Goal: Transaction & Acquisition: Purchase product/service

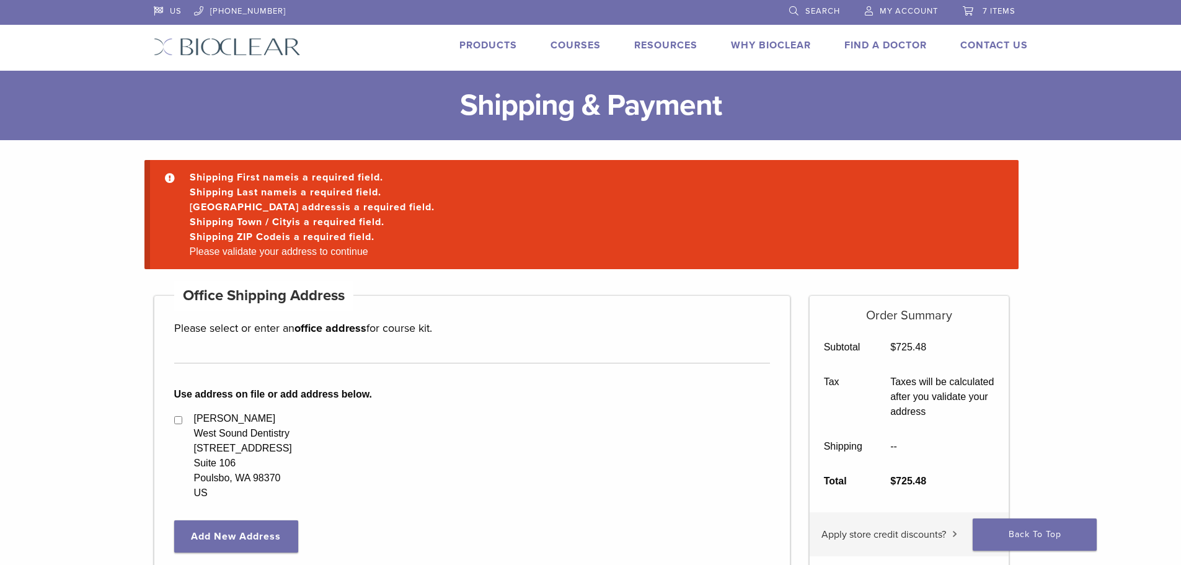
select select "**"
click at [1008, 12] on span "7 items" at bounding box center [998, 11] width 33 height 10
click at [336, 253] on li "Please validate your address to continue" at bounding box center [592, 251] width 814 height 15
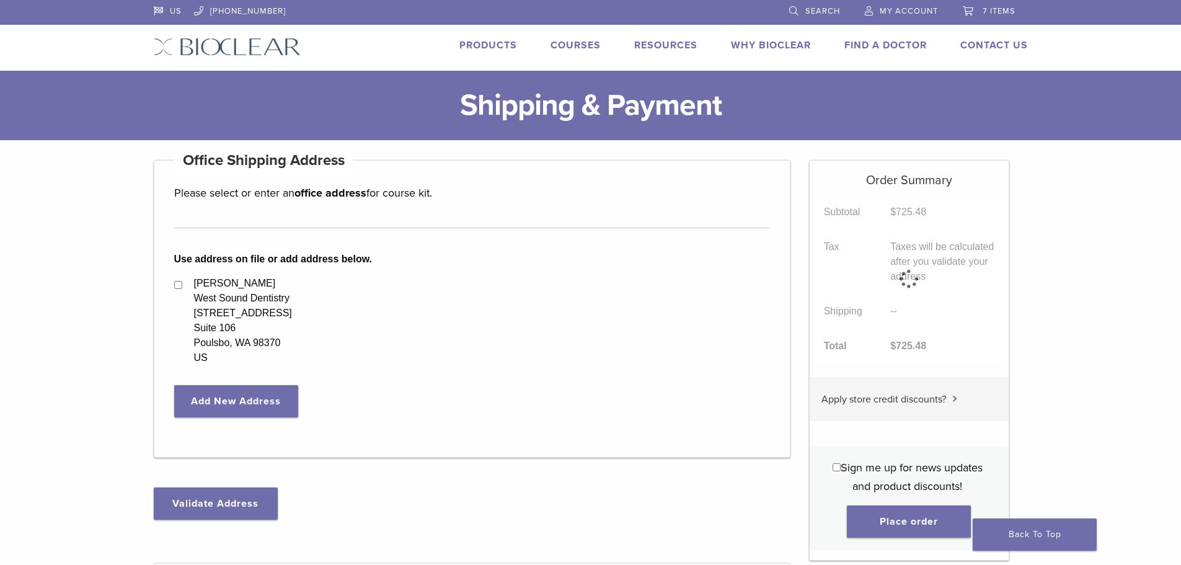
select select "**"
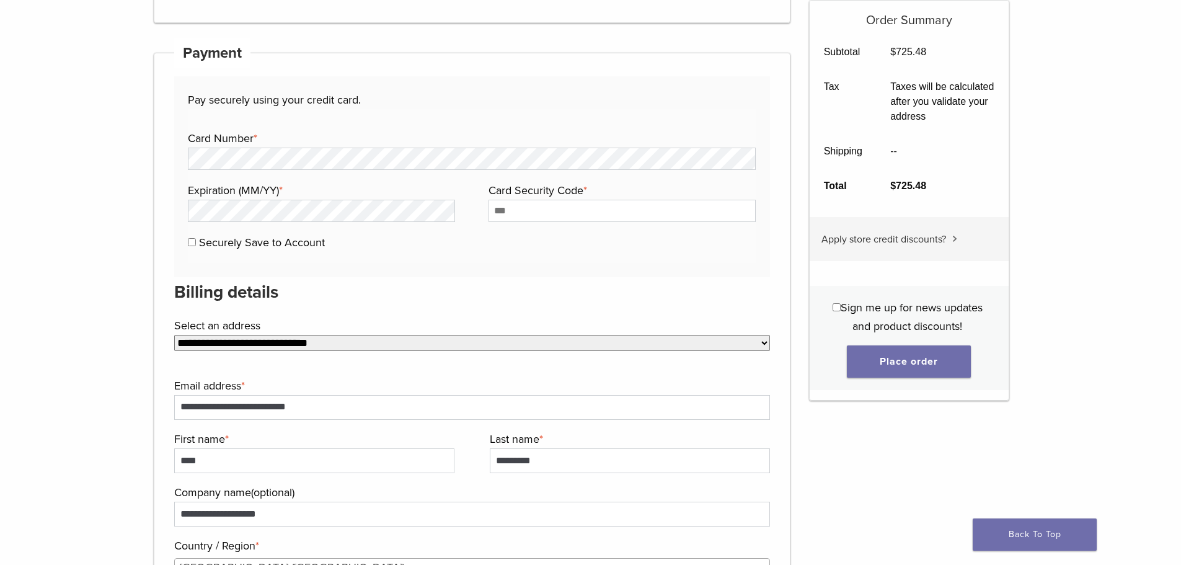
scroll to position [602, 0]
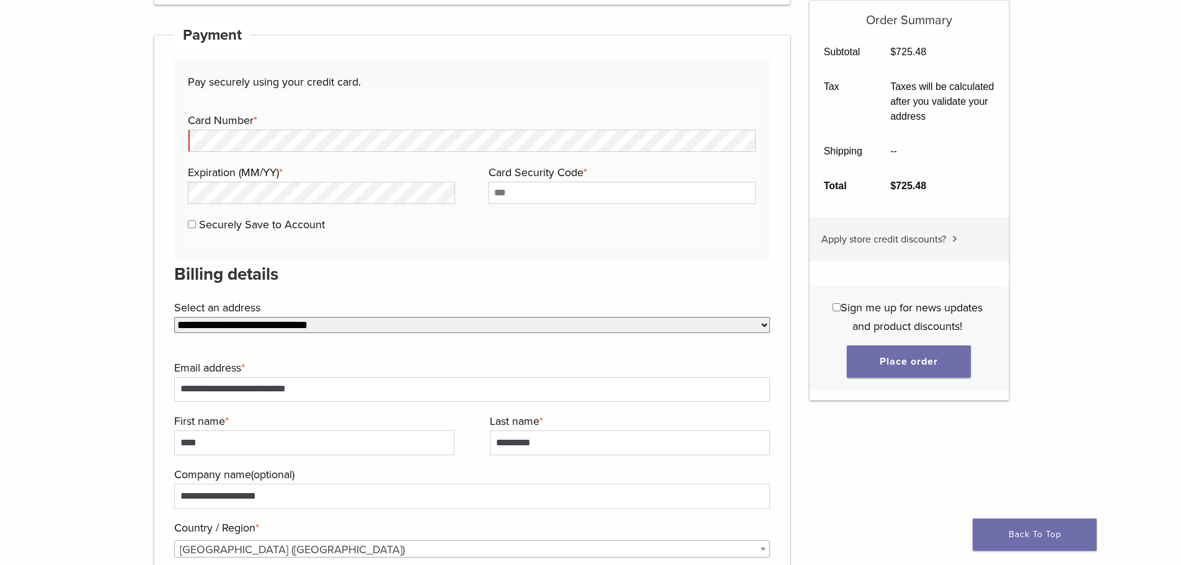
click at [411, 98] on fieldset "Payment Info Card Number * Expiration (MM/YY) * Card Security Code * Securely S…" at bounding box center [472, 168] width 568 height 154
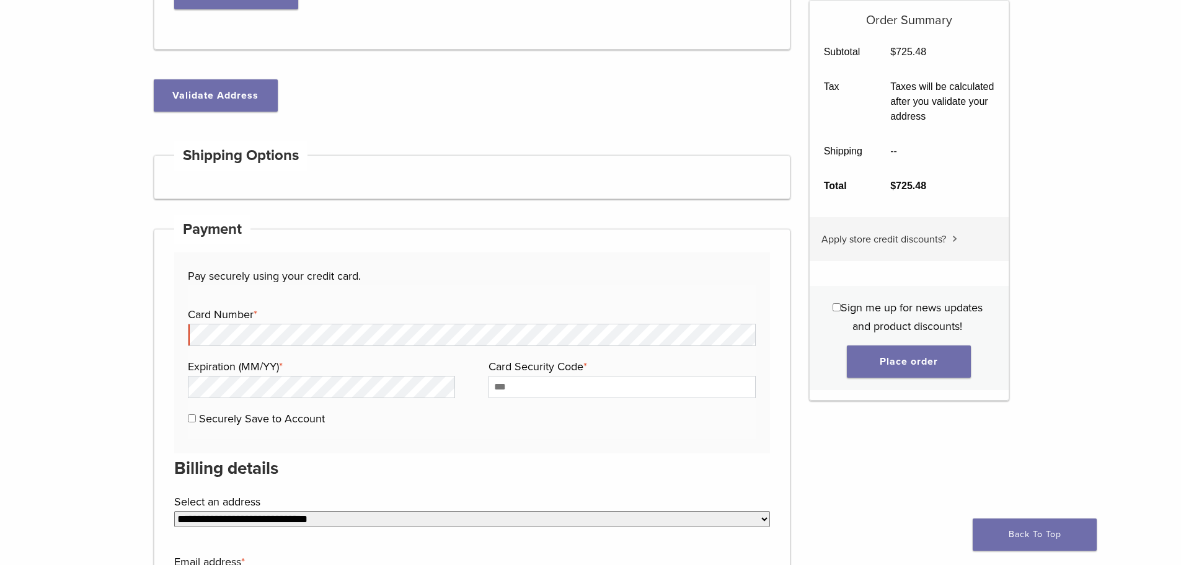
scroll to position [439, 0]
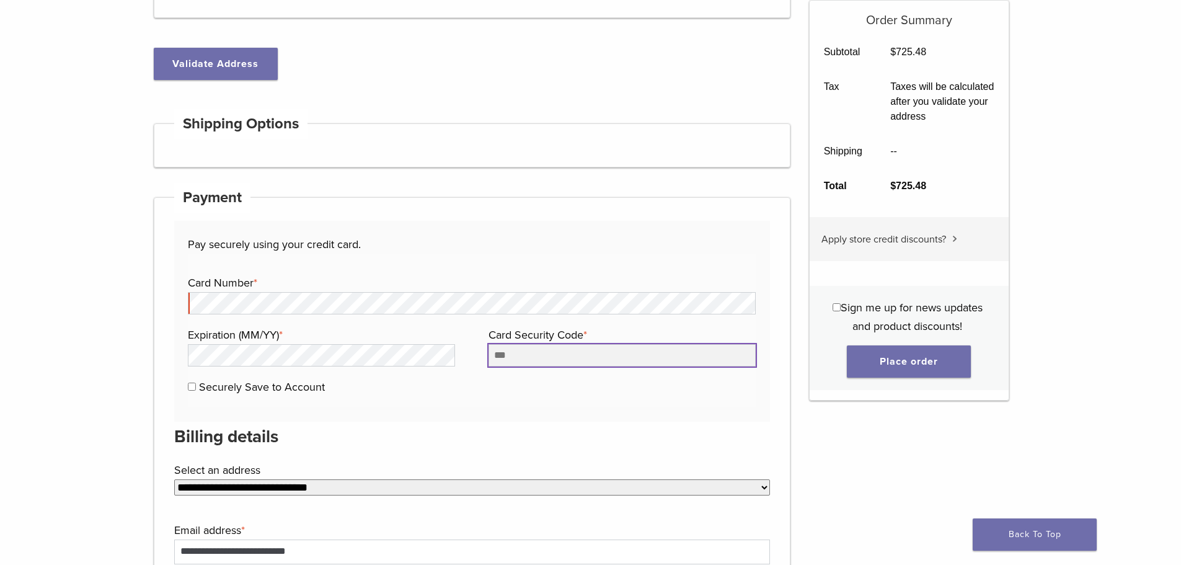
type input "***"
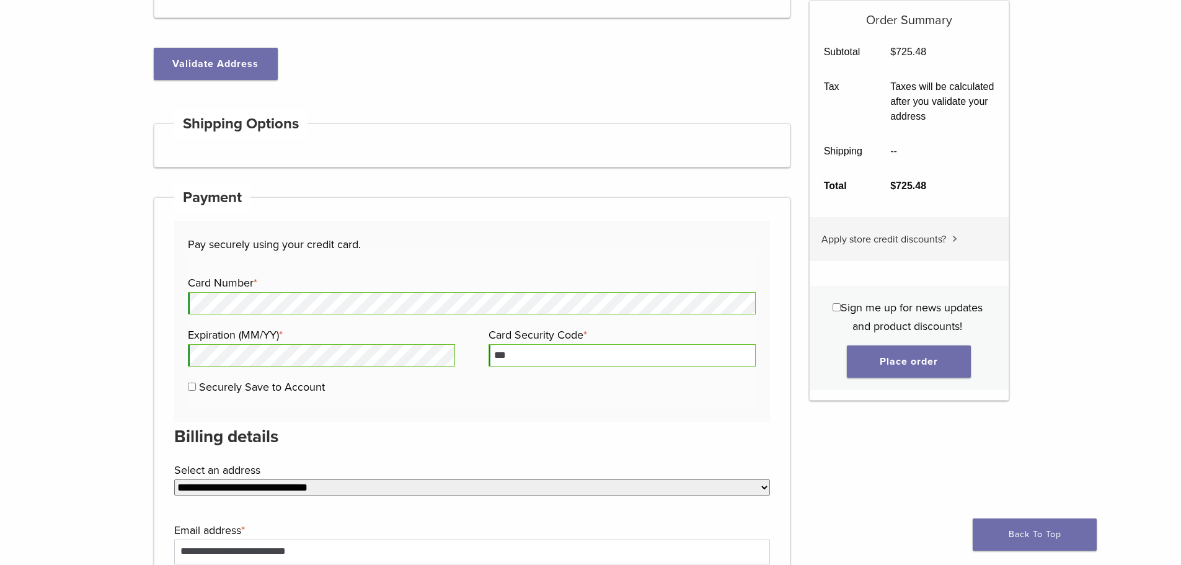
click at [539, 415] on div "Pay securely using your credit card. Payment Info Card Number * Expiration (MM/…" at bounding box center [472, 321] width 596 height 201
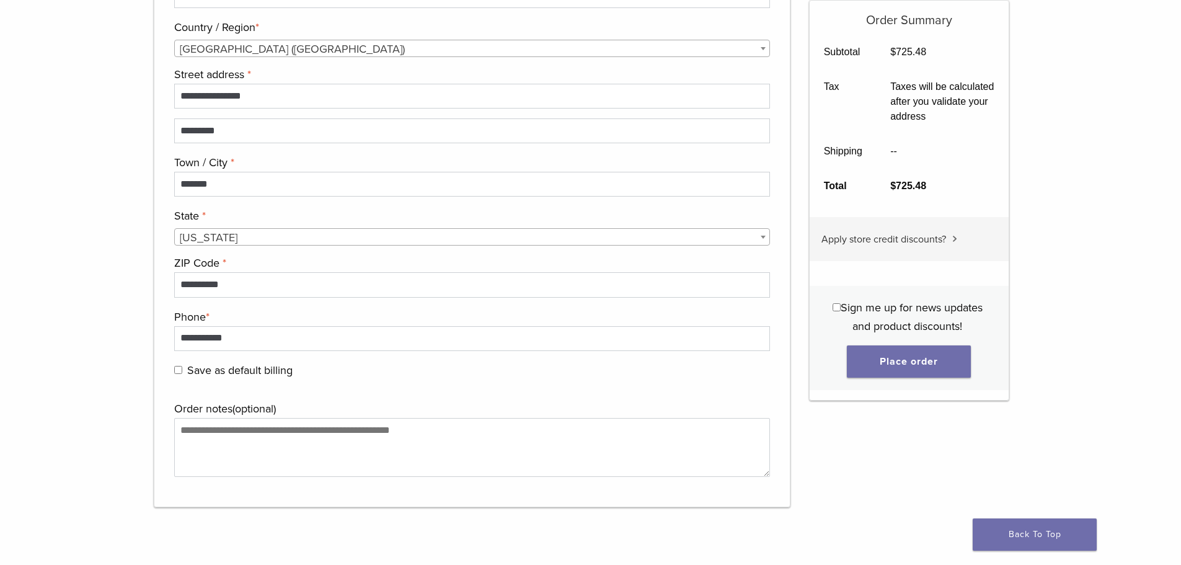
scroll to position [1113, 0]
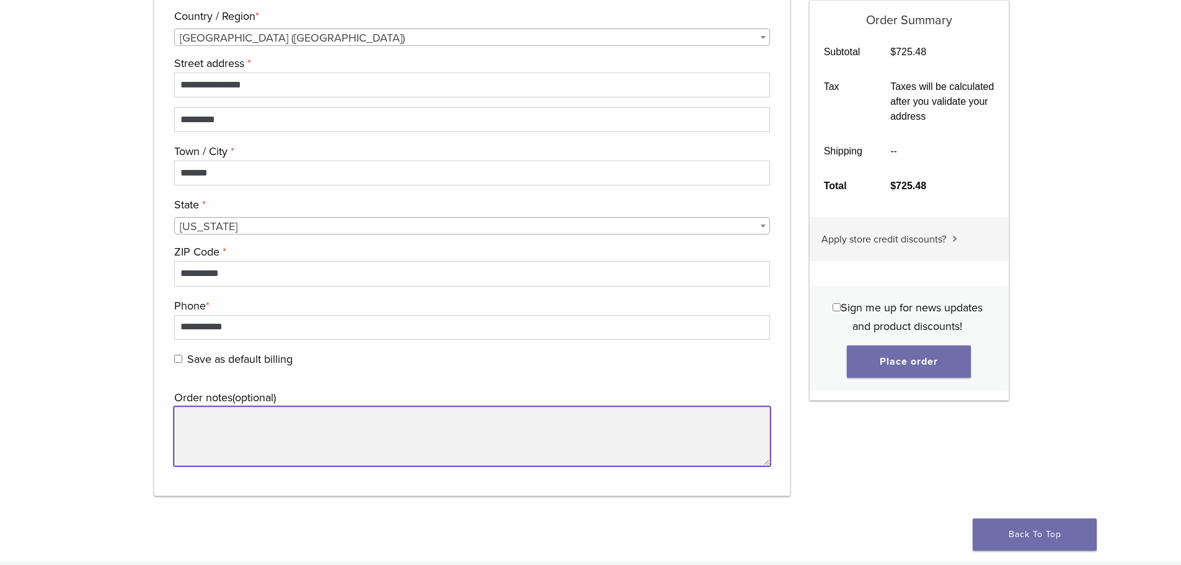
click at [346, 436] on textarea "Order notes (optional)" at bounding box center [472, 436] width 596 height 59
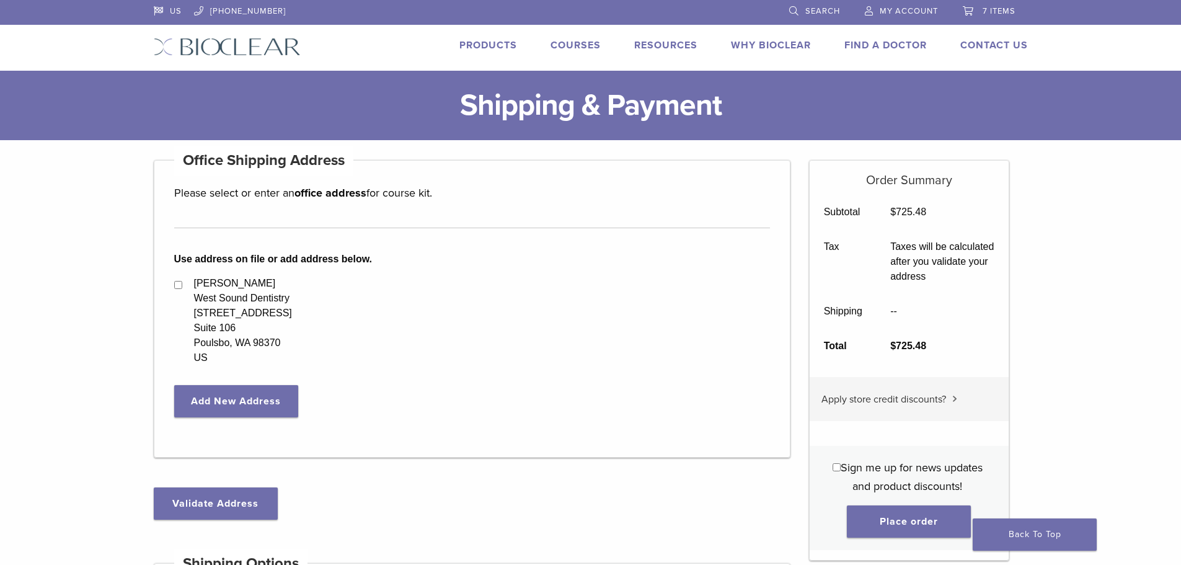
scroll to position [40, 0]
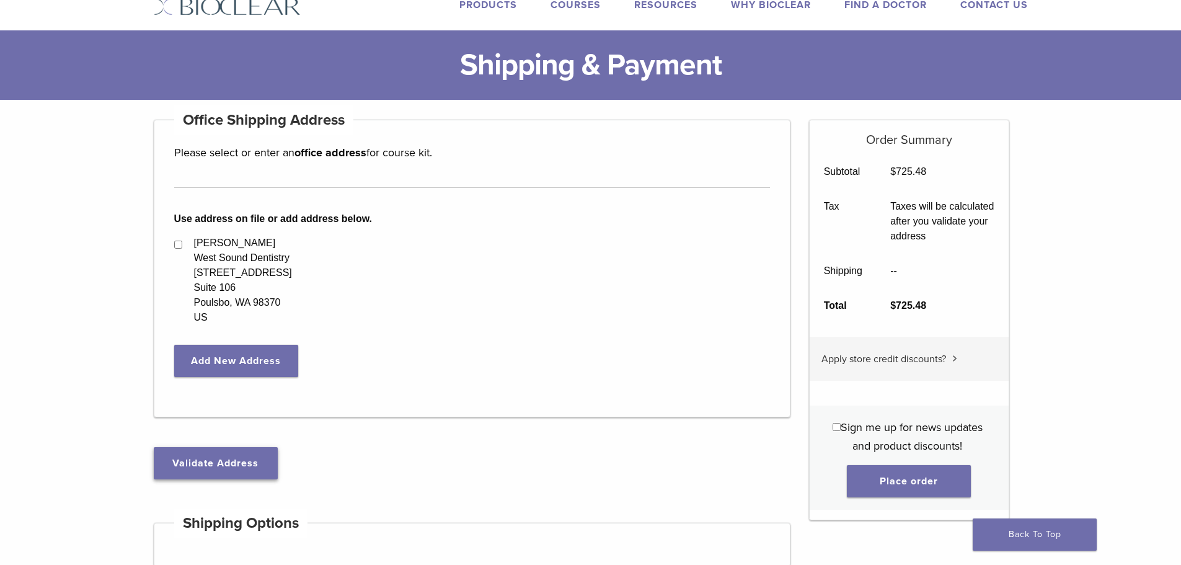
click at [204, 469] on button "Validate Address" at bounding box center [216, 463] width 124 height 32
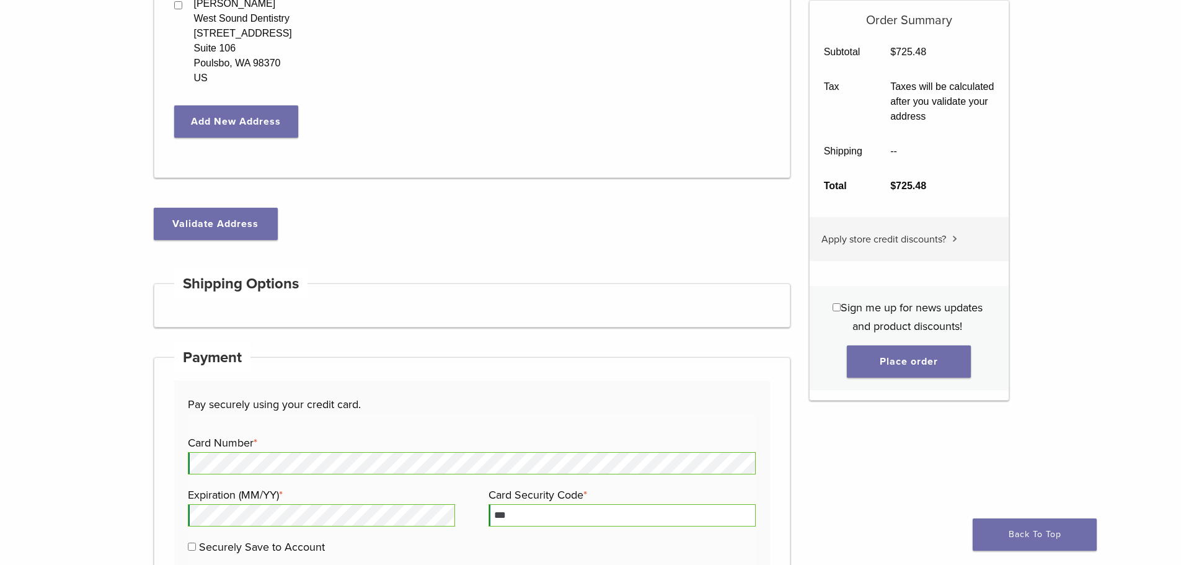
scroll to position [345, 0]
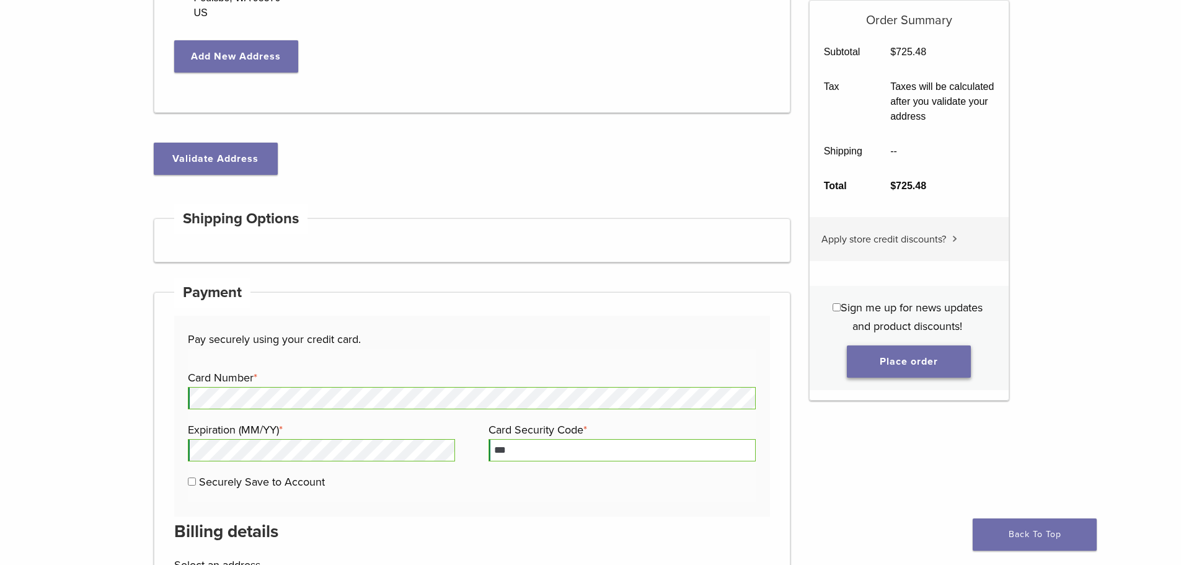
click at [865, 367] on button "Place order" at bounding box center [909, 361] width 124 height 32
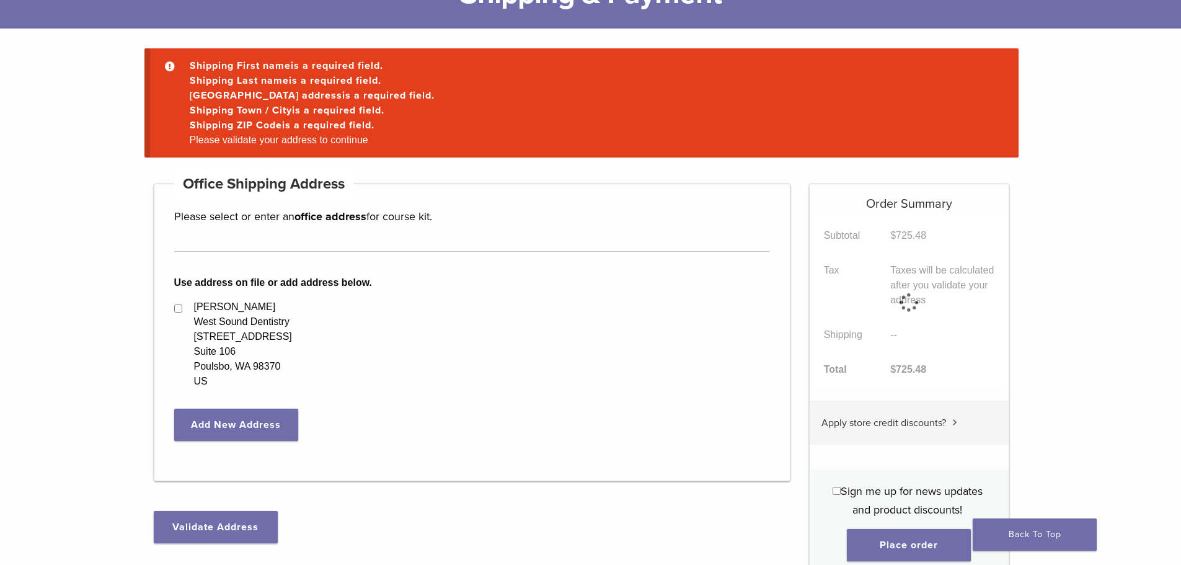
scroll to position [98, 0]
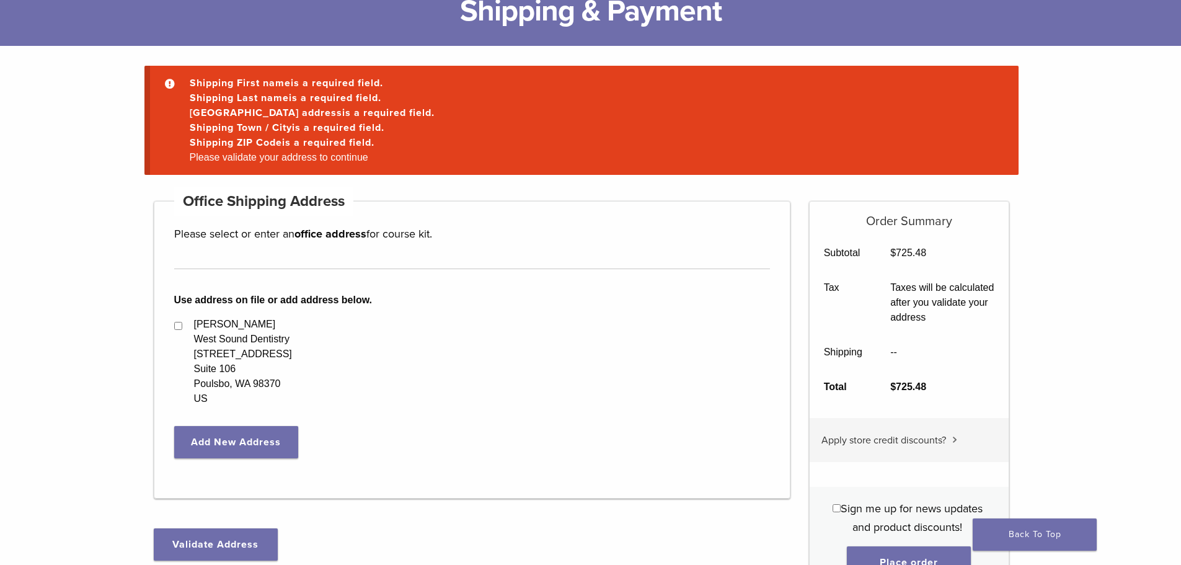
scroll to position [92, 0]
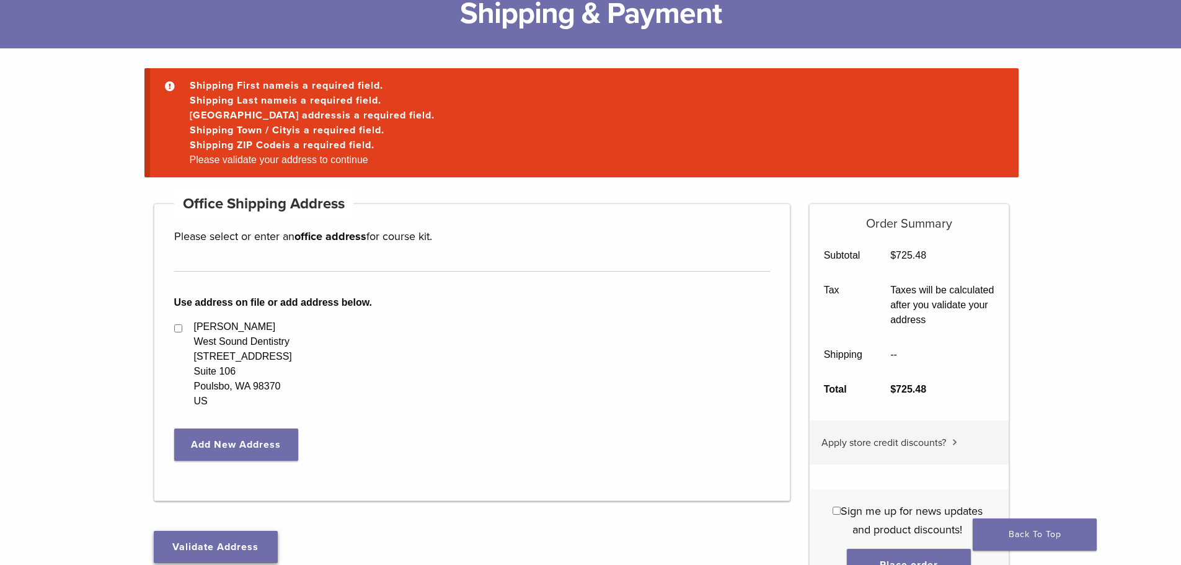
click at [250, 542] on button "Validate Address" at bounding box center [216, 547] width 124 height 32
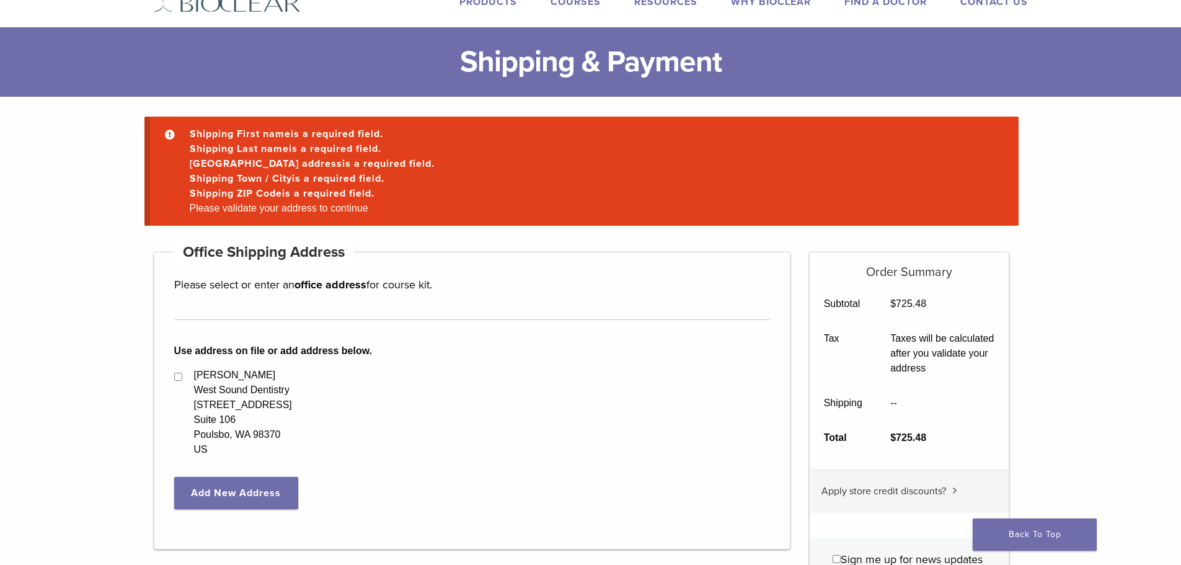
scroll to position [0, 0]
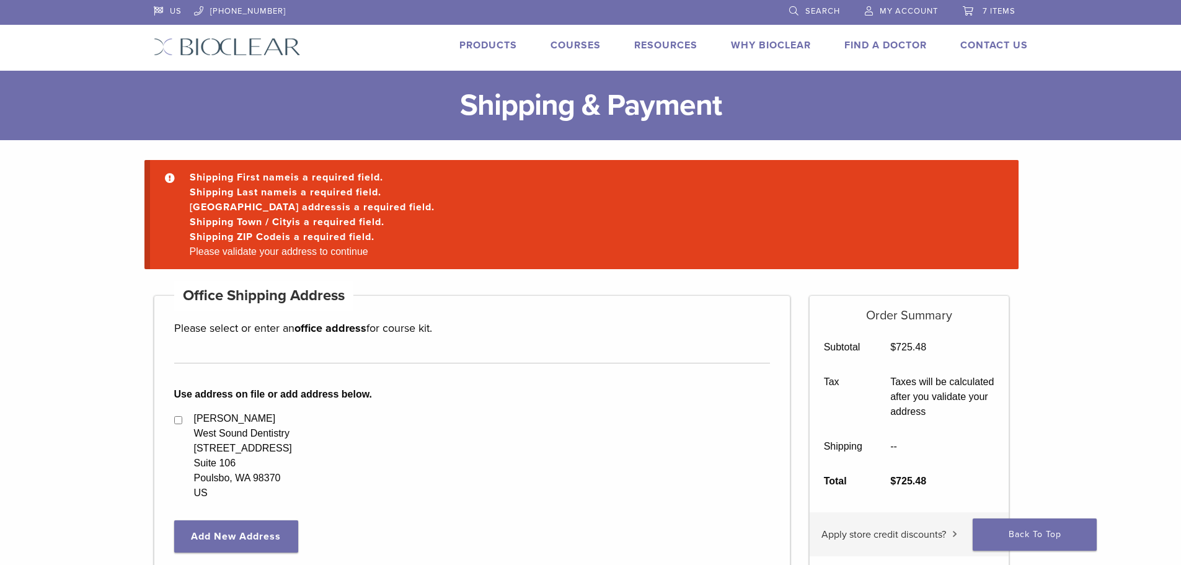
click at [908, 7] on span "My Account" at bounding box center [908, 11] width 58 height 10
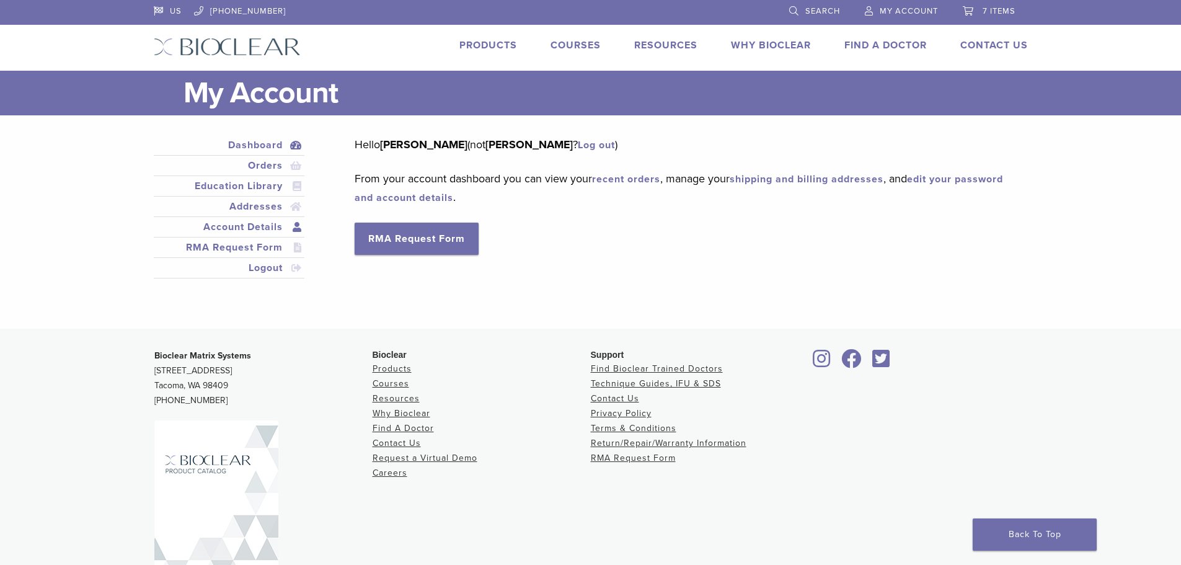
click at [260, 227] on link "Account Details" at bounding box center [229, 226] width 146 height 15
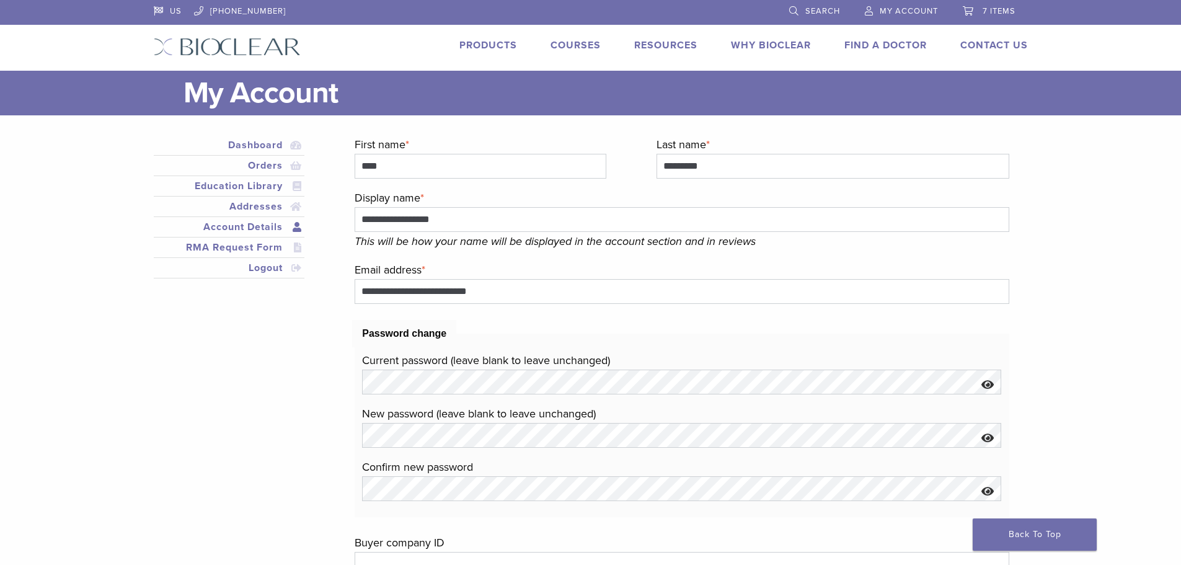
click at [990, 10] on span "7 items" at bounding box center [998, 11] width 33 height 10
click at [990, 12] on span "7 items" at bounding box center [998, 11] width 33 height 10
click at [1012, 16] on link "7 items" at bounding box center [989, 9] width 53 height 19
click at [998, 12] on span "7 items" at bounding box center [998, 11] width 33 height 10
click at [1015, 9] on span "7 items" at bounding box center [998, 11] width 33 height 10
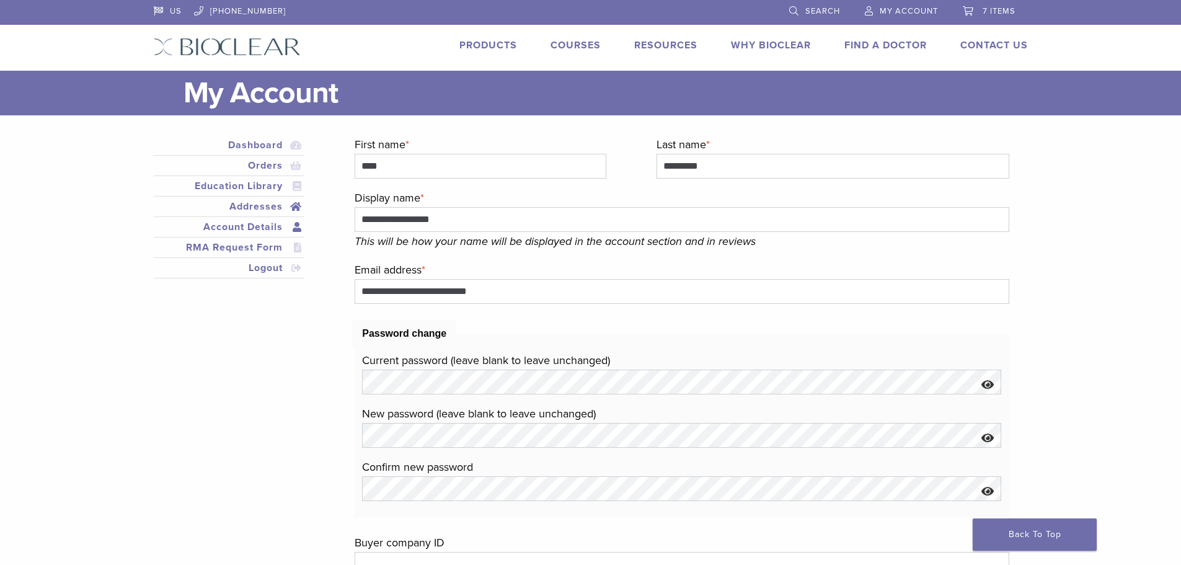
click at [270, 208] on link "Addresses" at bounding box center [229, 206] width 146 height 15
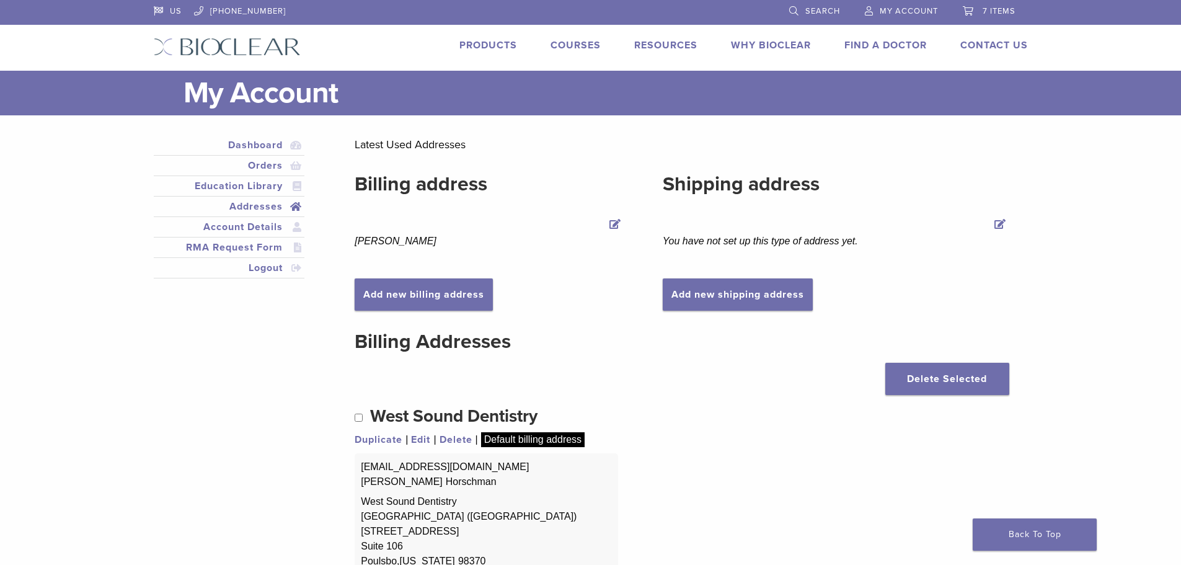
click at [993, 9] on span "7 items" at bounding box center [998, 11] width 33 height 10
click at [1006, 17] on link "7 items" at bounding box center [989, 9] width 53 height 19
click at [995, 8] on span "7 items" at bounding box center [998, 11] width 33 height 10
click at [992, 8] on span "7 items" at bounding box center [998, 11] width 33 height 10
click at [1002, 7] on span "7 items" at bounding box center [998, 11] width 33 height 10
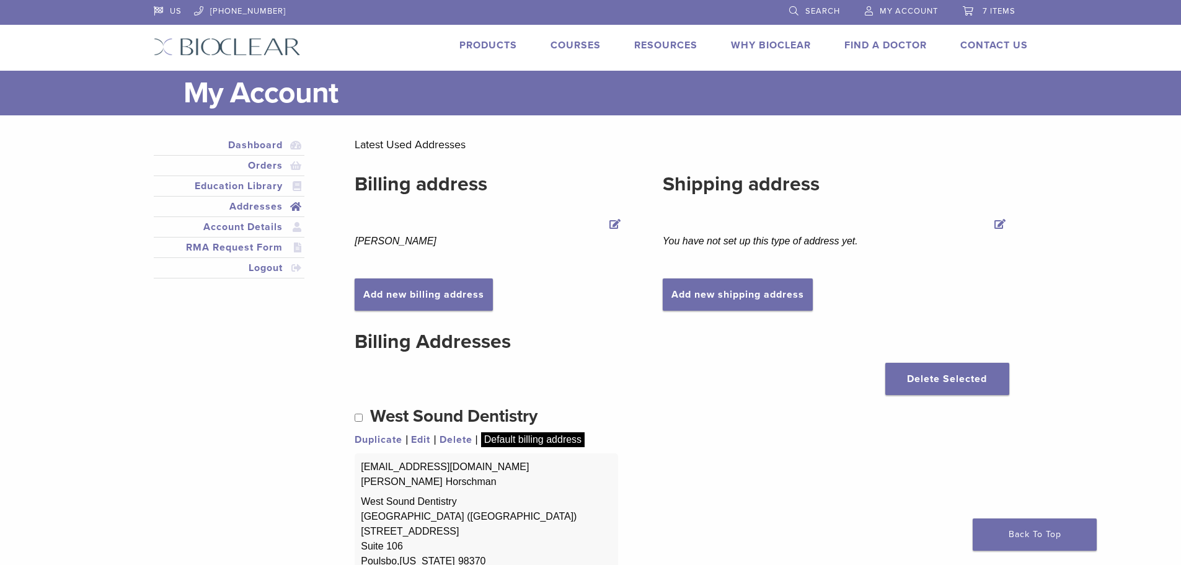
click at [1013, 9] on span "7 items" at bounding box center [998, 11] width 33 height 10
click at [992, 2] on link "7 items" at bounding box center [989, 9] width 53 height 19
click at [990, 15] on span "7 items" at bounding box center [998, 11] width 33 height 10
click at [991, 7] on span "7 items" at bounding box center [998, 11] width 33 height 10
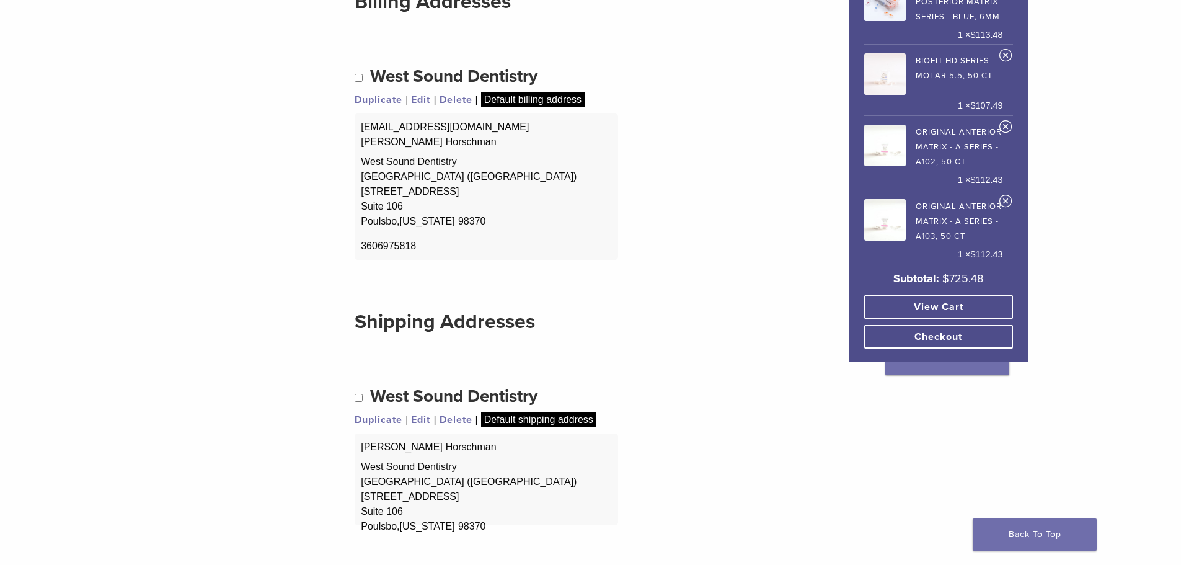
scroll to position [341, 0]
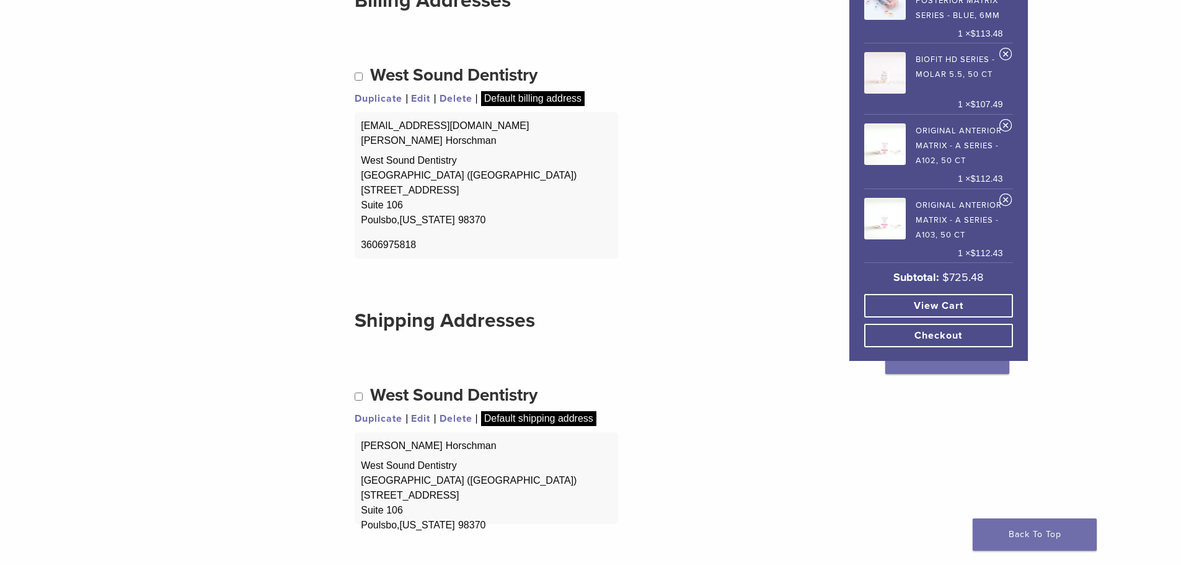
click at [933, 327] on link "Checkout" at bounding box center [938, 336] width 149 height 24
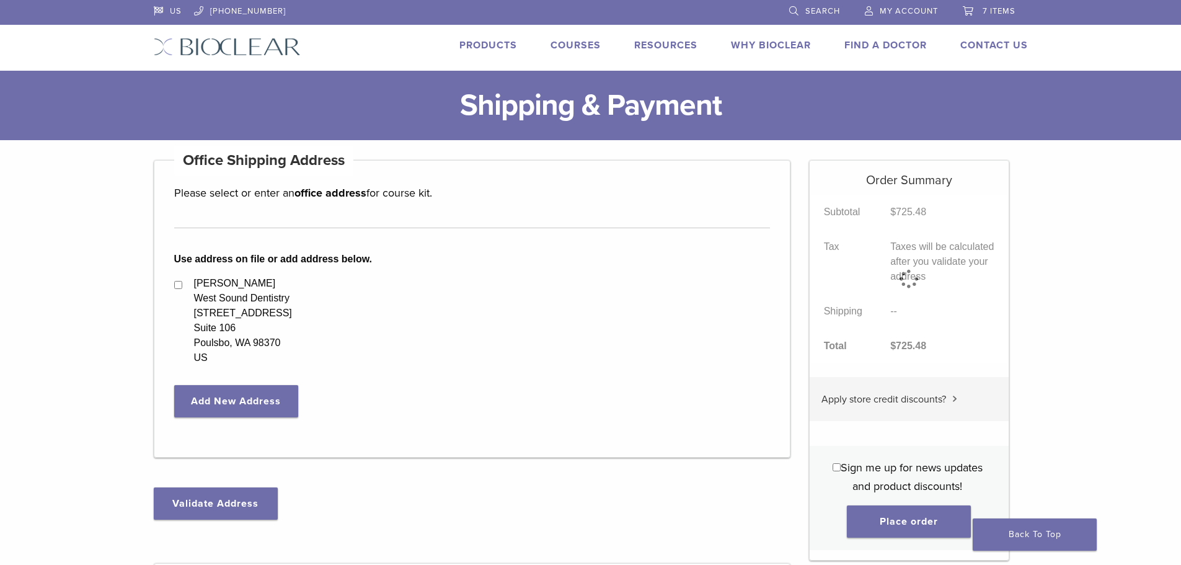
select select "**"
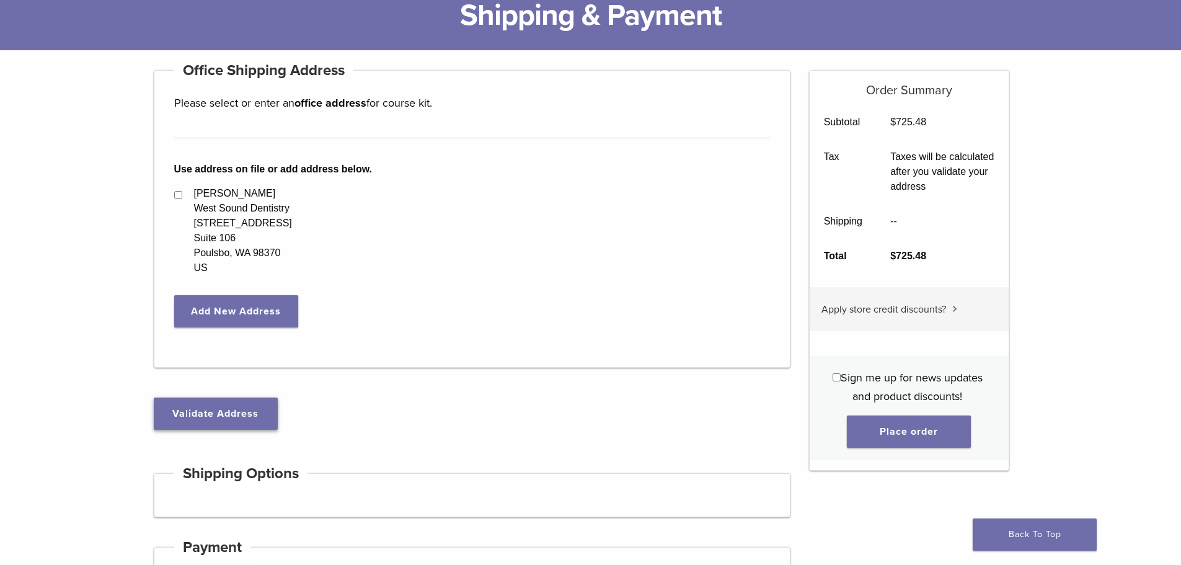
click at [228, 411] on button "Validate Address" at bounding box center [216, 413] width 124 height 32
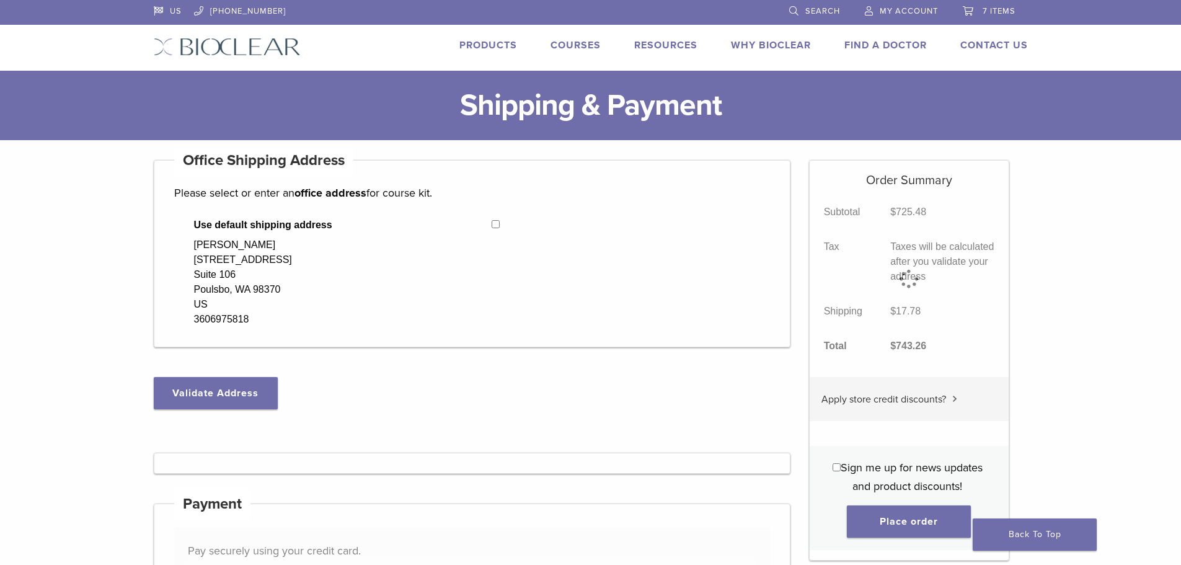
select select "**"
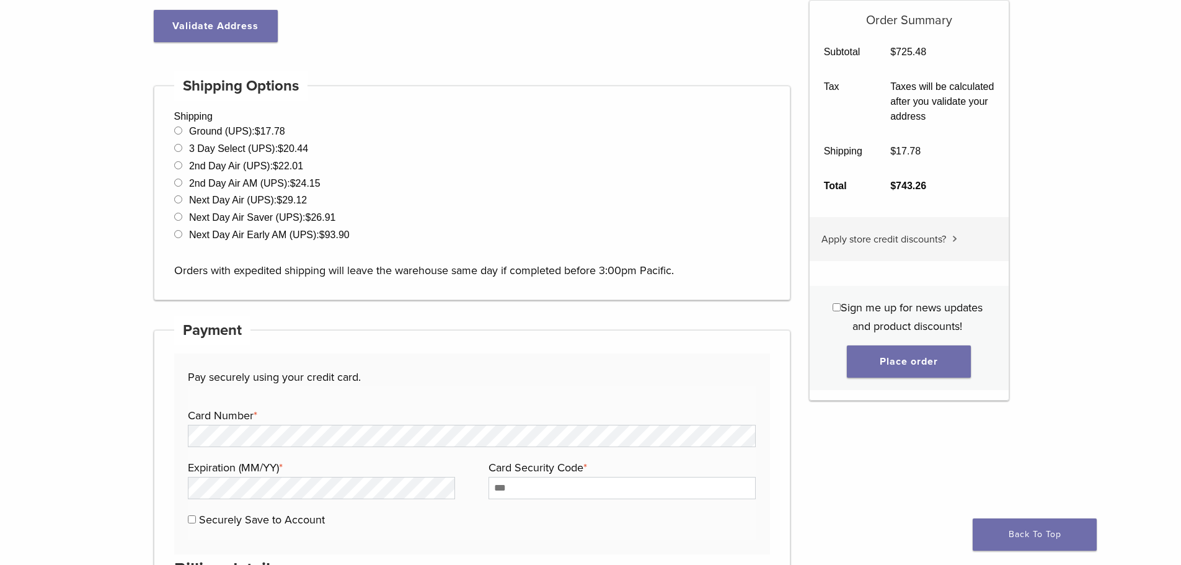
scroll to position [527, 0]
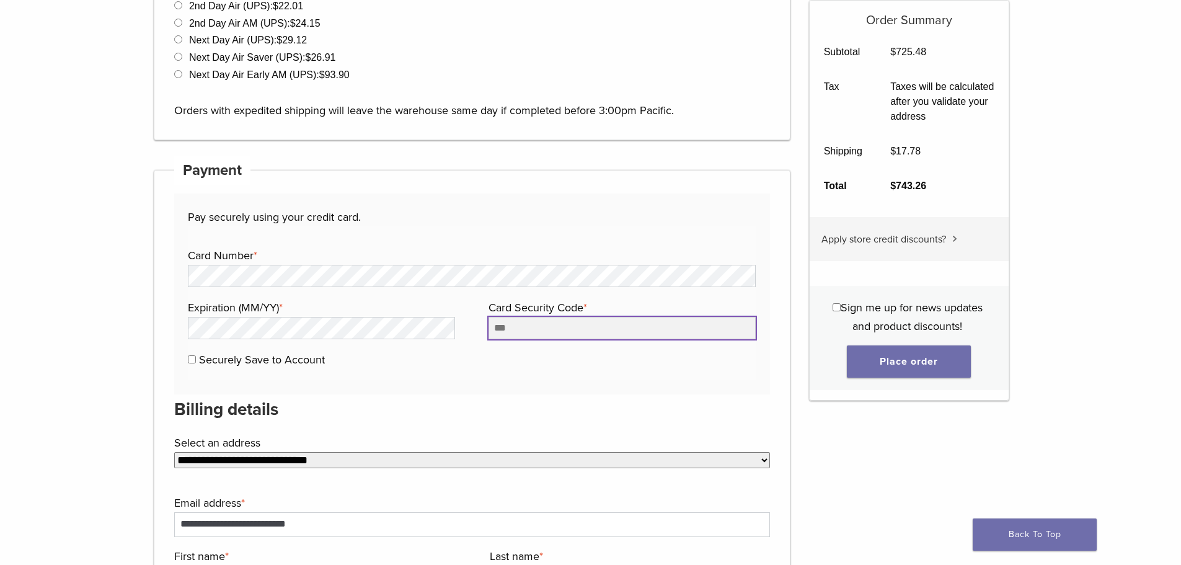
type input "***"
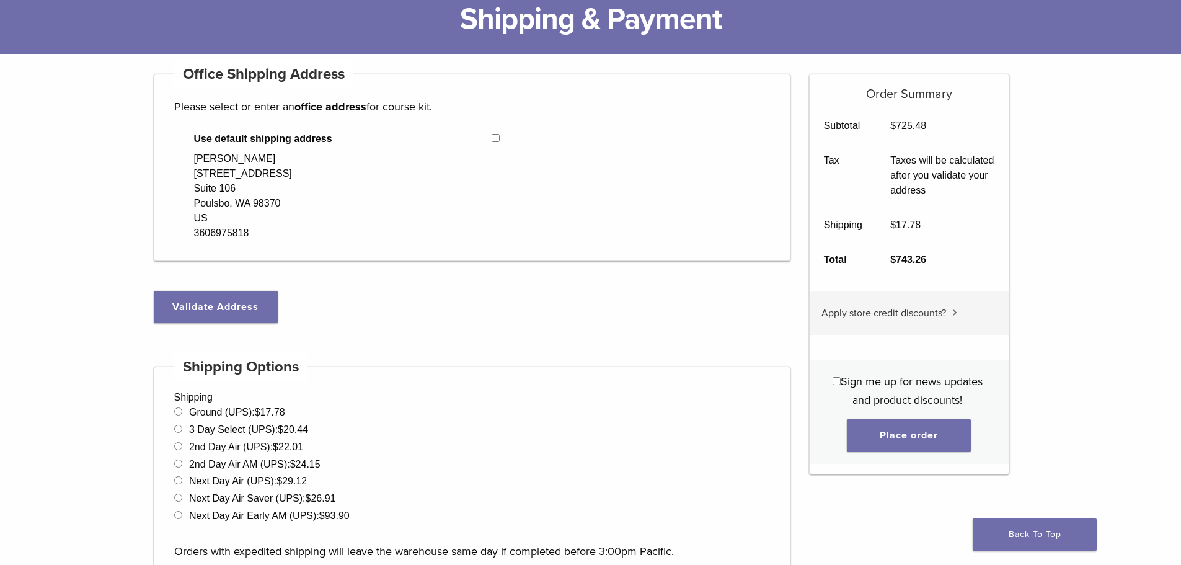
scroll to position [0, 0]
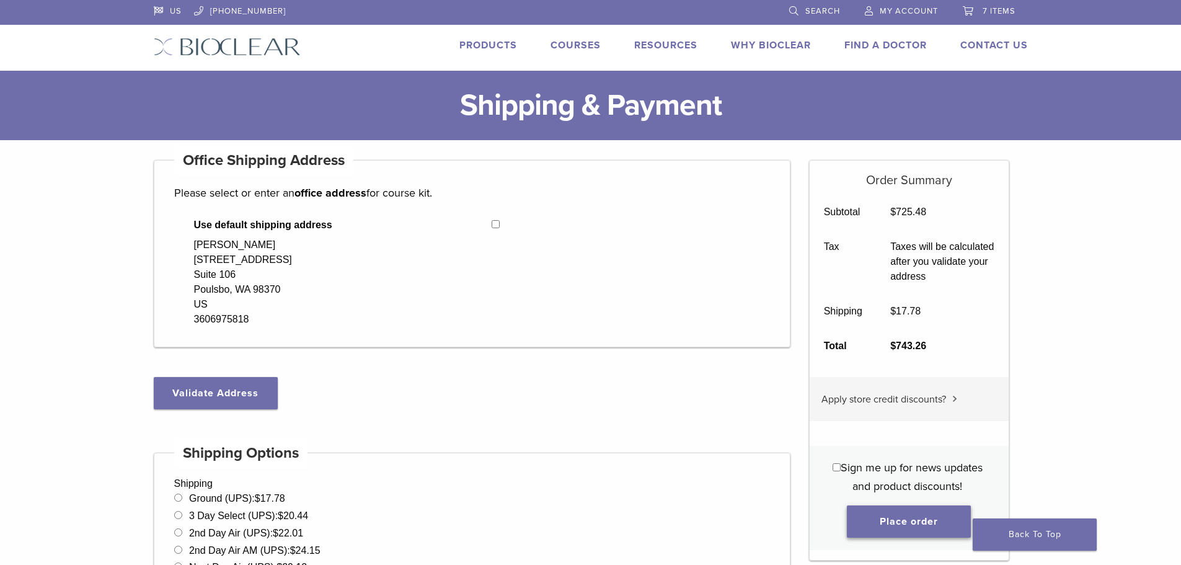
click at [928, 520] on button "Place order" at bounding box center [909, 521] width 124 height 32
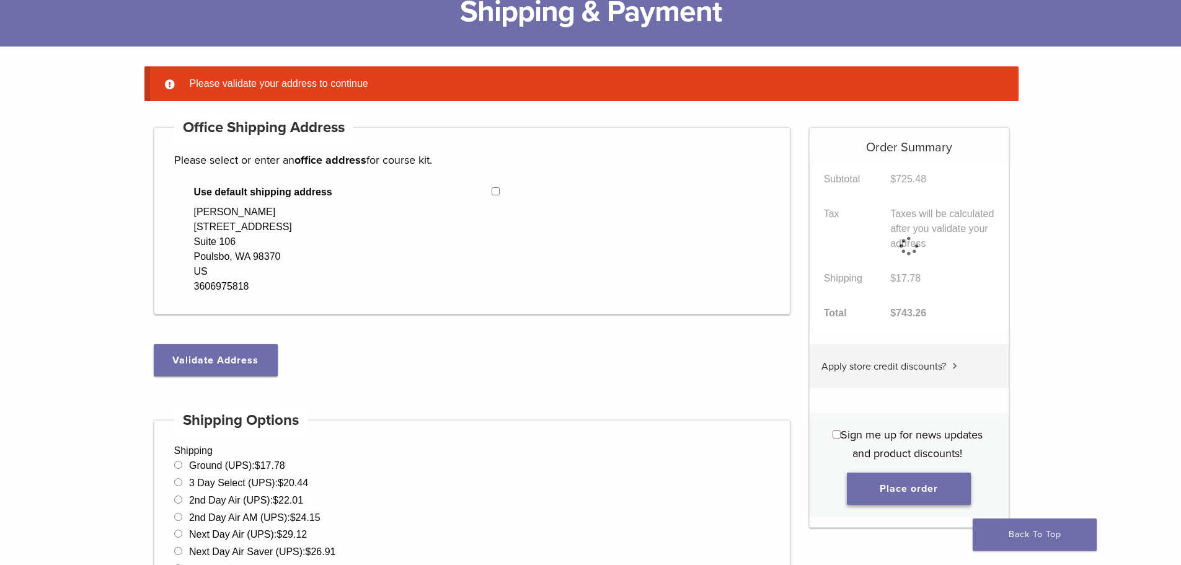
scroll to position [98, 0]
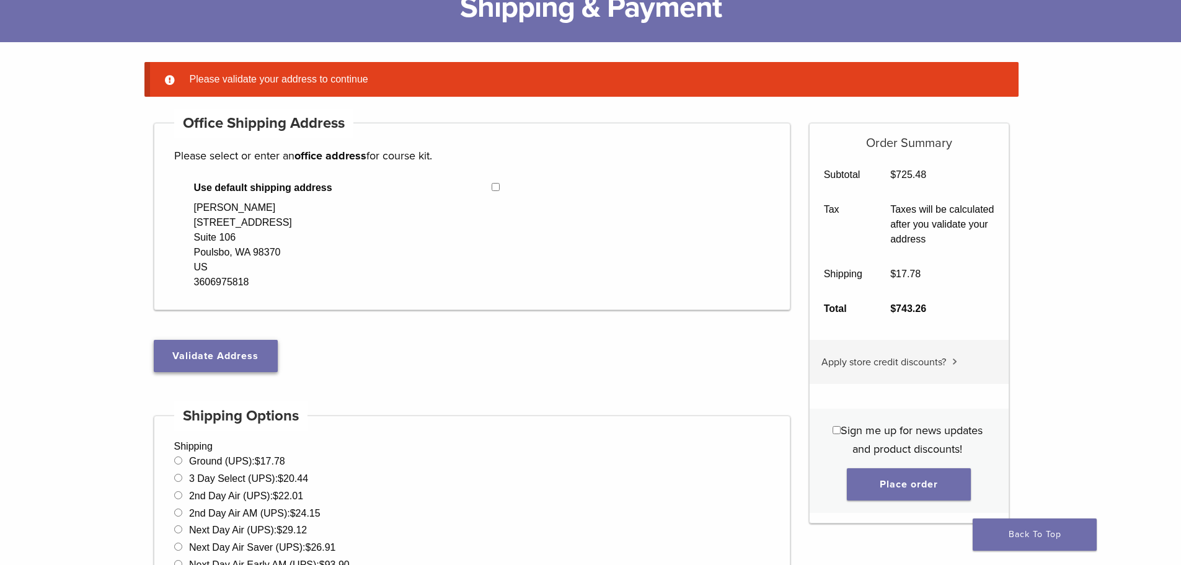
click at [211, 355] on button "Validate Address" at bounding box center [216, 356] width 124 height 32
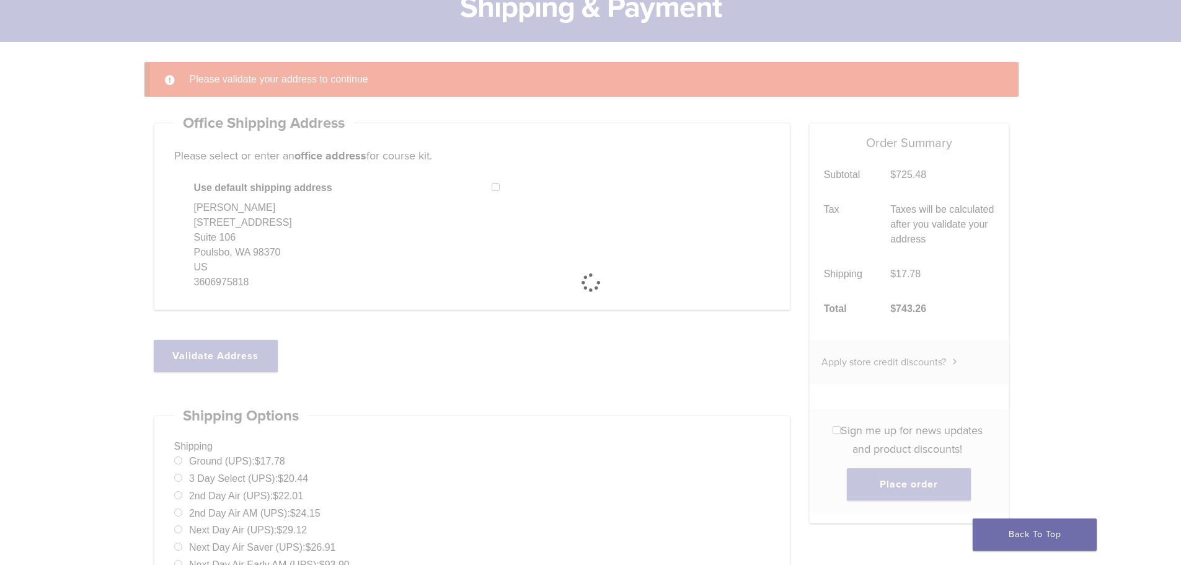
select select "**"
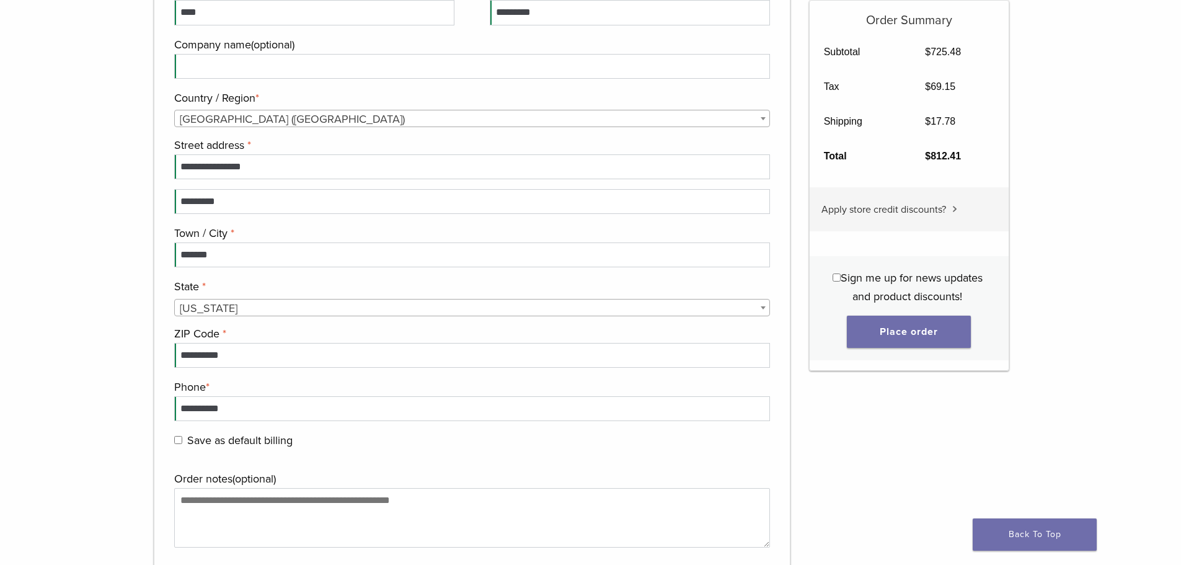
scroll to position [0, 0]
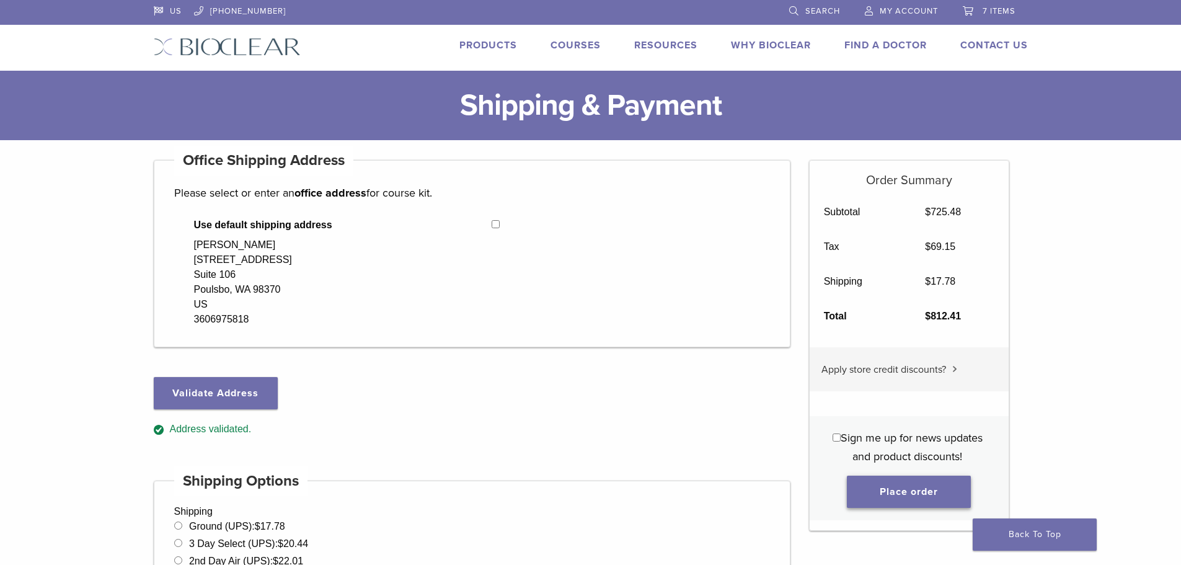
click at [898, 496] on button "Place order" at bounding box center [909, 491] width 124 height 32
